Goal: Use online tool/utility: Utilize a website feature to perform a specific function

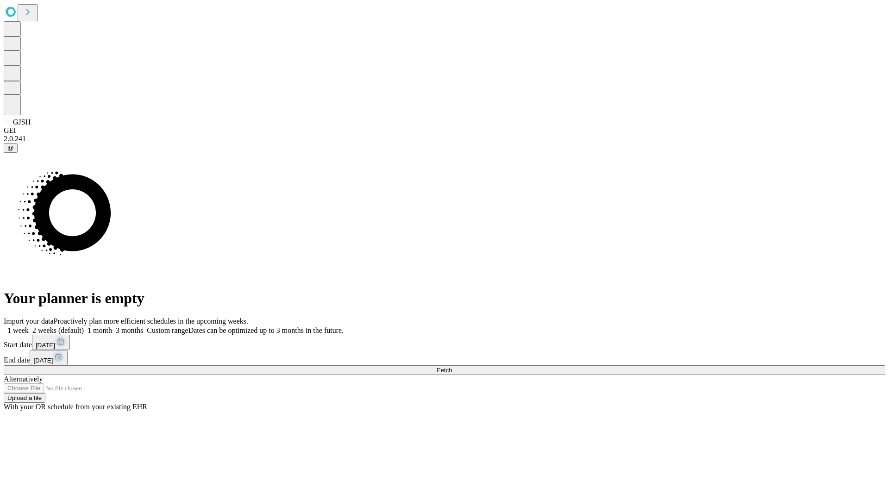
click at [452, 367] on span "Fetch" at bounding box center [444, 370] width 15 height 7
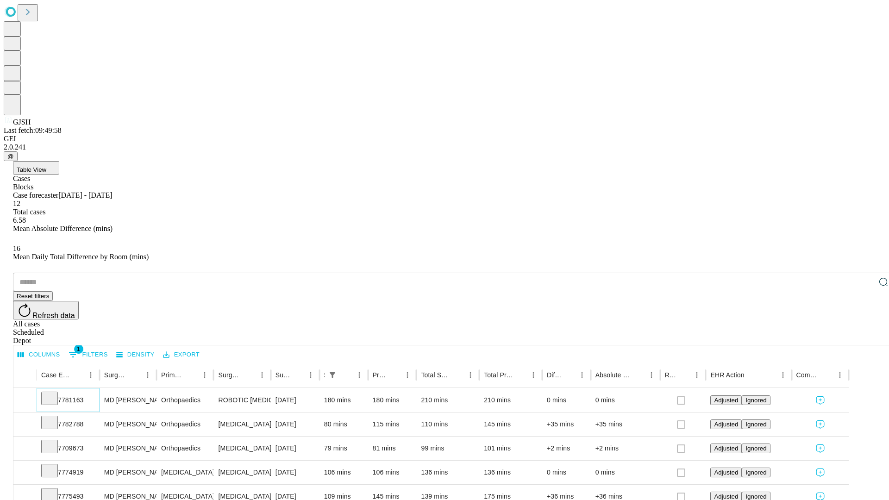
click at [54, 393] on icon at bounding box center [49, 397] width 9 height 9
